Goal: Task Accomplishment & Management: Manage account settings

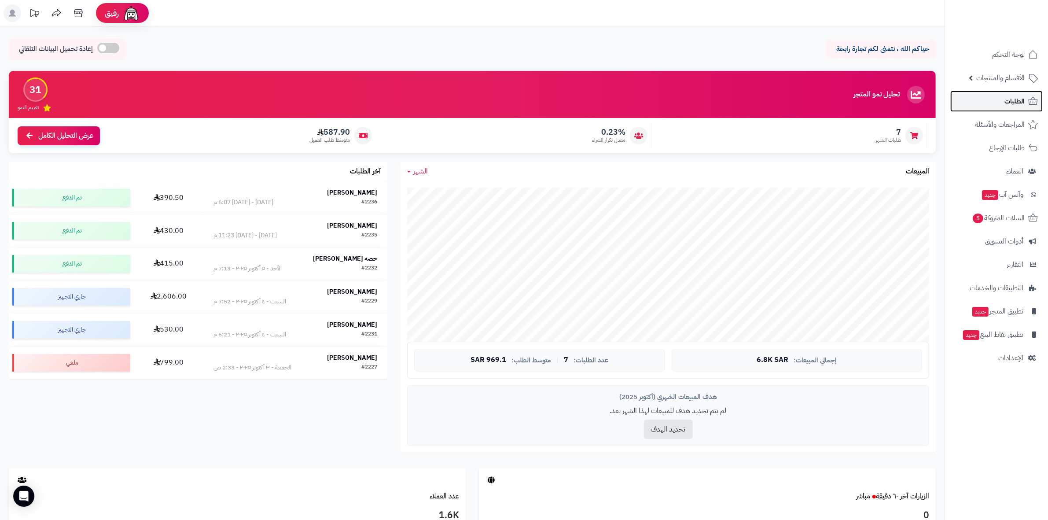
click at [515, 104] on link "الطلبات" at bounding box center [997, 101] width 92 height 21
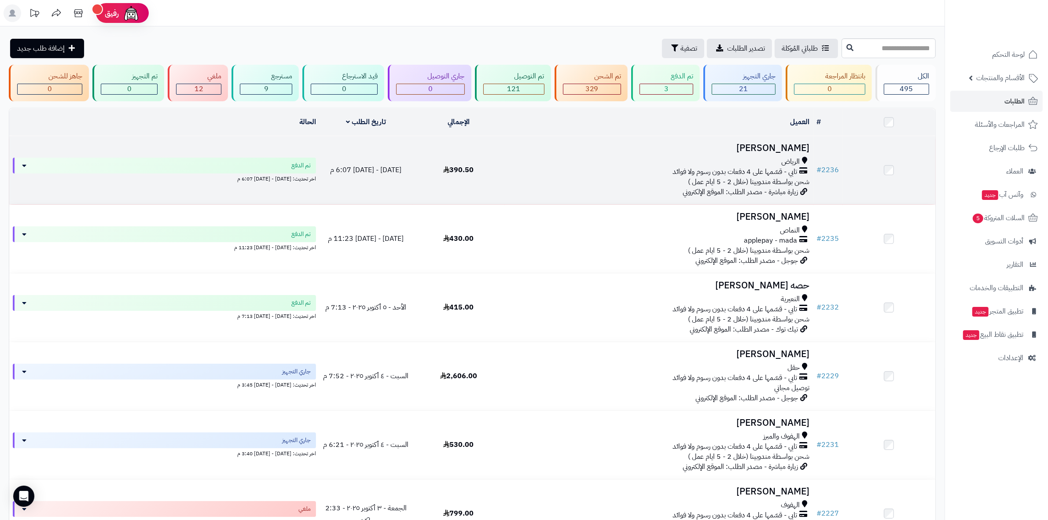
click at [793, 146] on h3 "فهد العمري" at bounding box center [660, 148] width 302 height 10
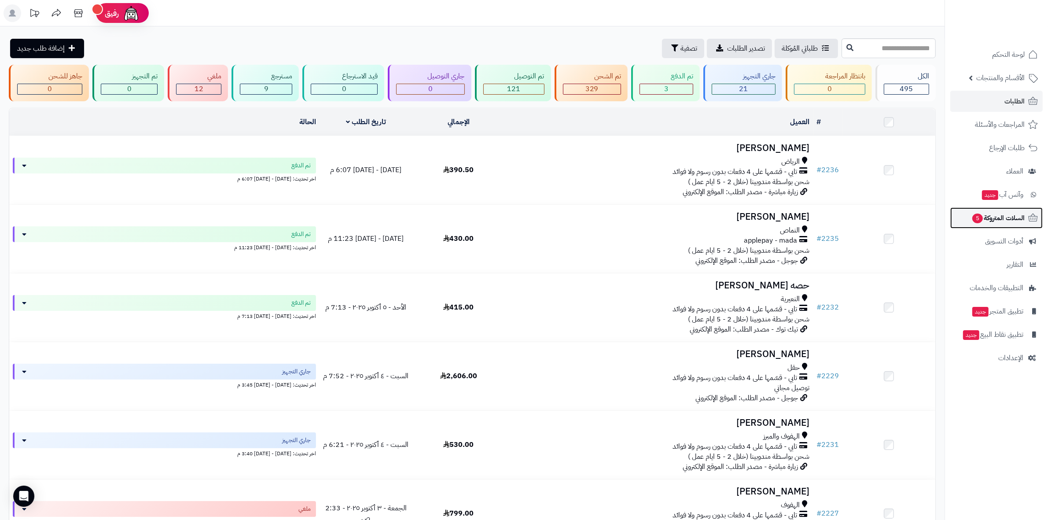
click at [992, 221] on span "السلات المتروكة 5" at bounding box center [998, 218] width 53 height 12
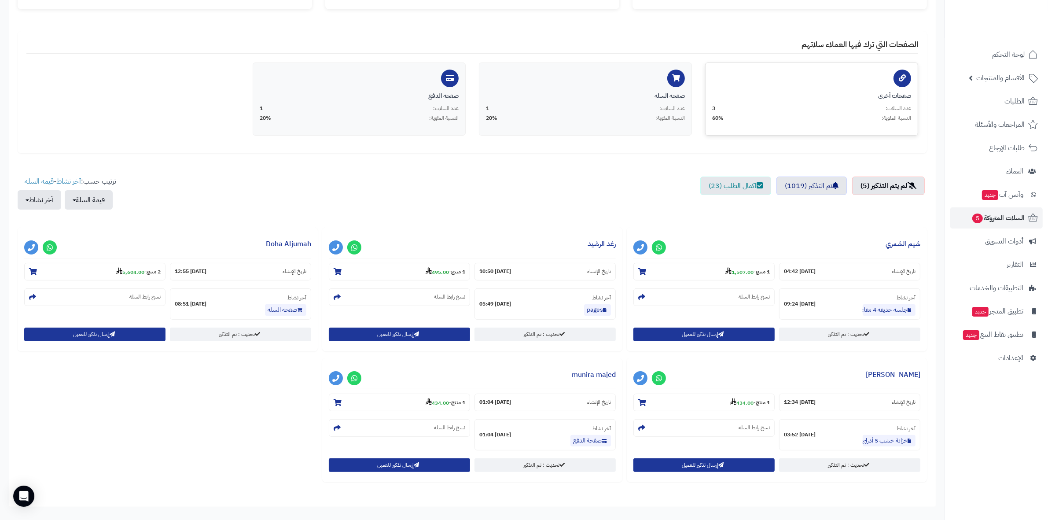
scroll to position [165, 0]
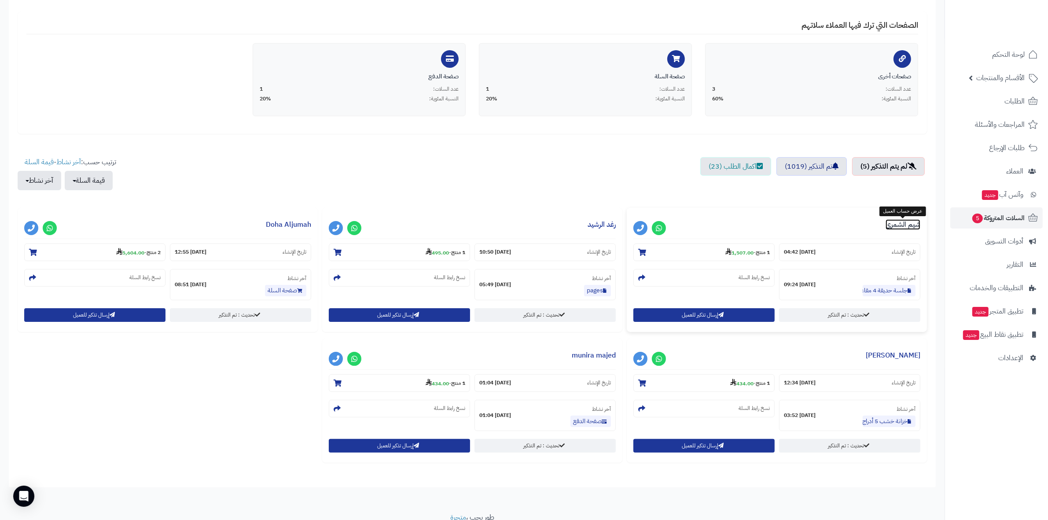
click at [893, 225] on link "شيم الشمري" at bounding box center [903, 224] width 35 height 11
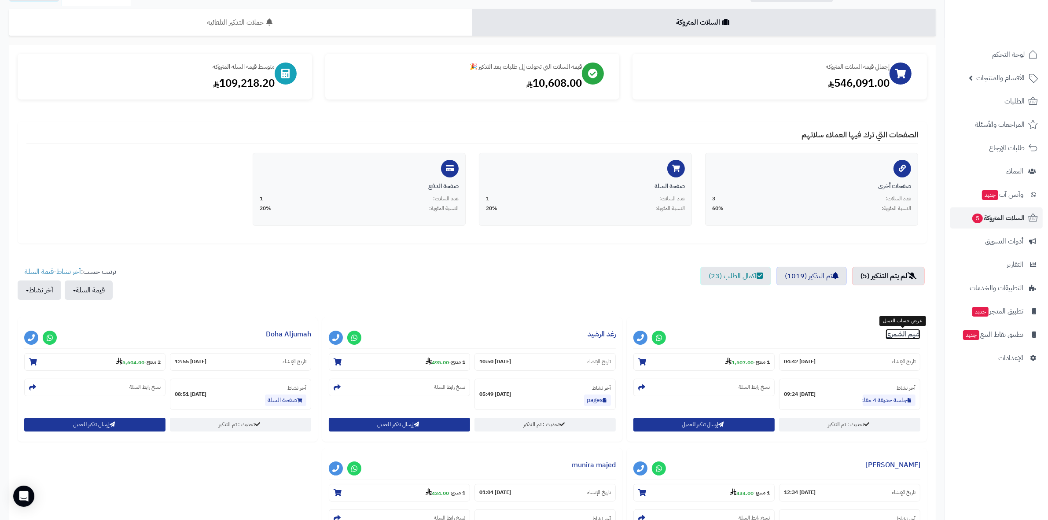
scroll to position [55, 0]
click at [1014, 100] on span "الطلبات" at bounding box center [1015, 101] width 20 height 12
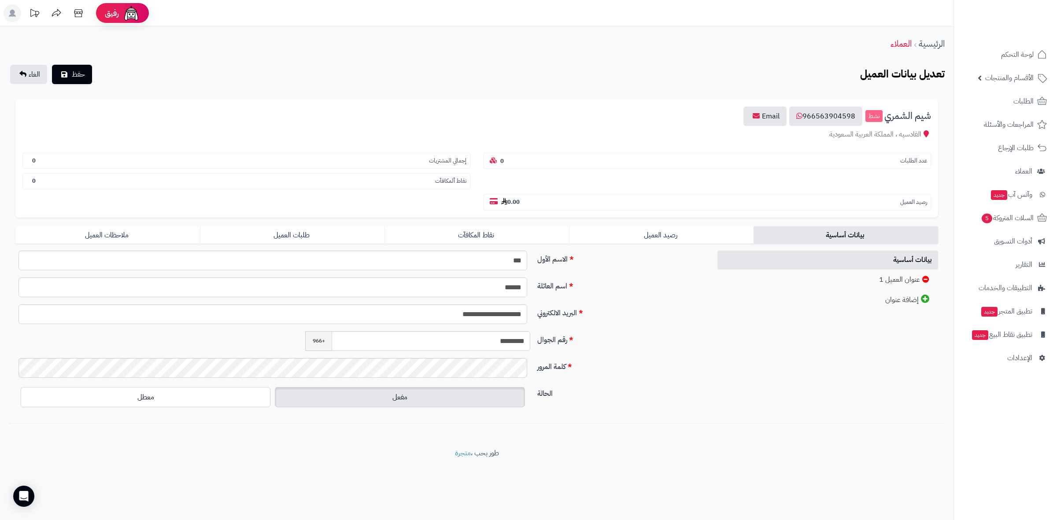
drag, startPoint x: 588, startPoint y: 91, endPoint x: 630, endPoint y: 106, distance: 44.0
click at [630, 106] on div "شيم الشمري نشط 966563904598 Email القادسيه ، المملكة العربية السعودية عدد الطلب…" at bounding box center [476, 159] width 923 height 118
click at [670, 304] on div "**********" at bounding box center [360, 317] width 696 height 27
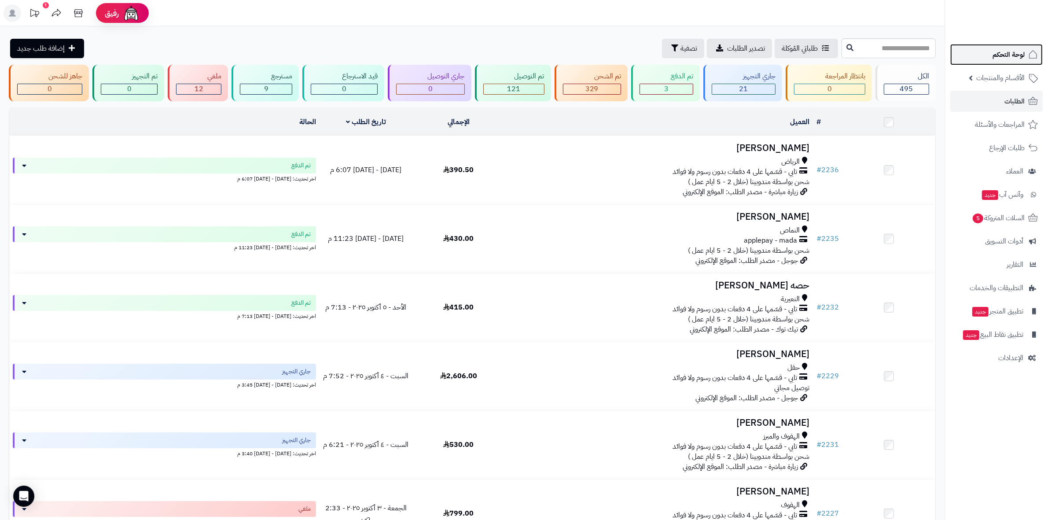
click at [1004, 47] on link "لوحة التحكم" at bounding box center [997, 54] width 92 height 21
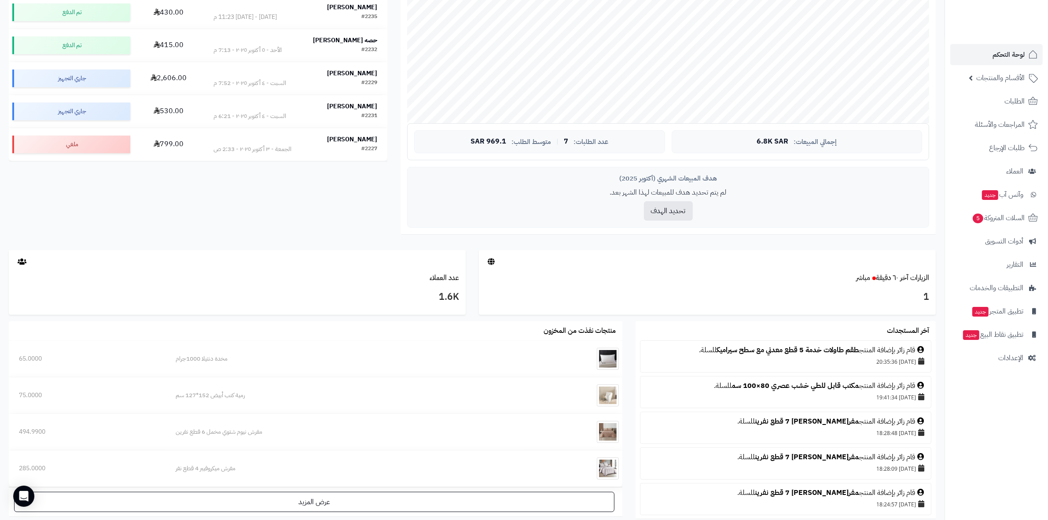
scroll to position [220, 0]
click at [773, 141] on span "6.8K SAR" at bounding box center [773, 140] width 32 height 8
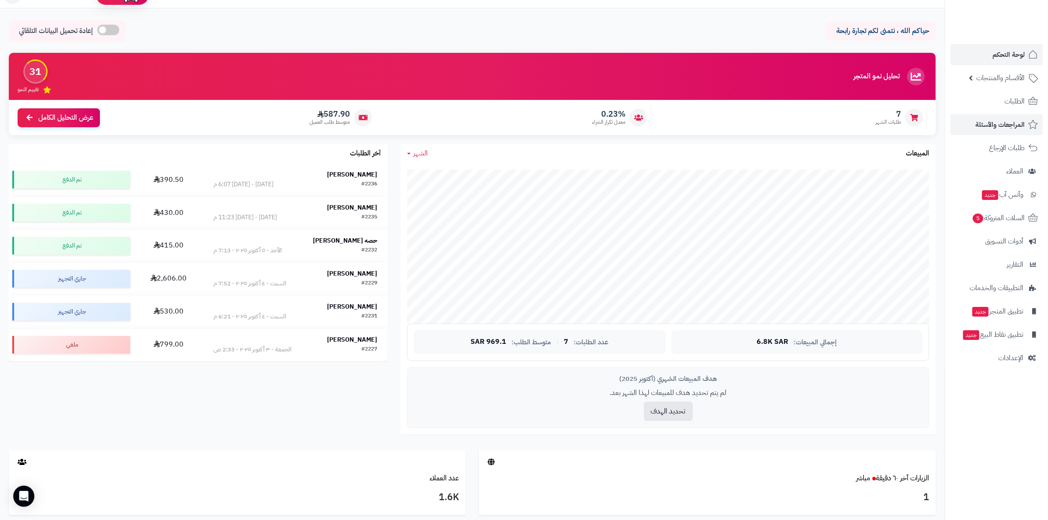
scroll to position [0, 0]
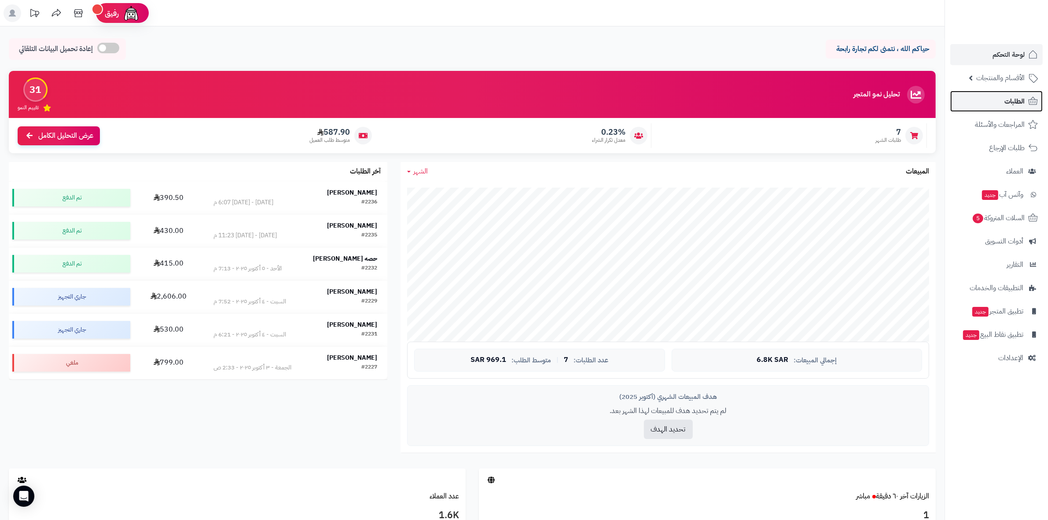
click at [1009, 102] on span "الطلبات" at bounding box center [1015, 101] width 20 height 12
